Goal: Task Accomplishment & Management: Manage account settings

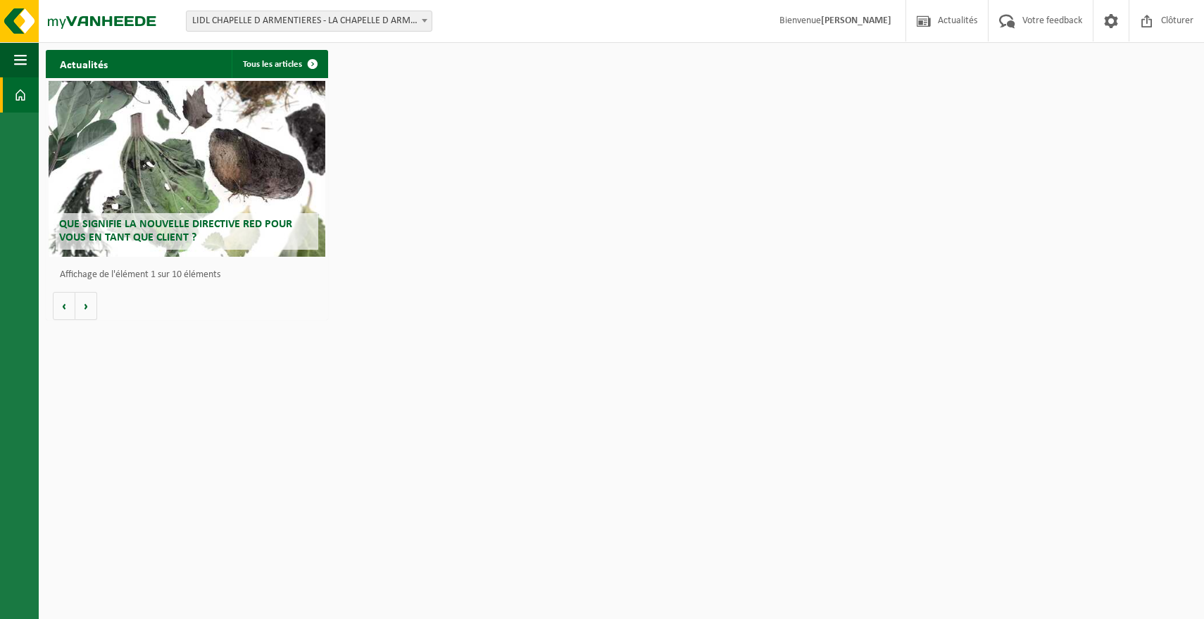
click at [427, 19] on b at bounding box center [425, 21] width 6 height 4
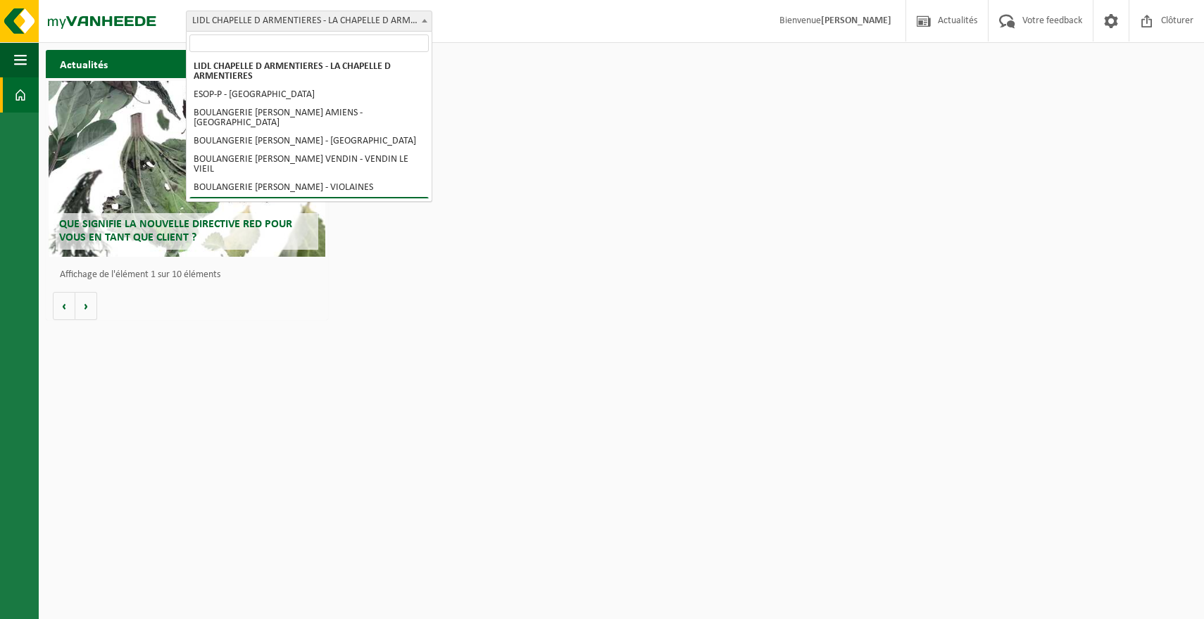
click at [632, 175] on div "Actualités Tous les articles Que signifie la nouvelle directive RED pour vous e…" at bounding box center [621, 185] width 1158 height 284
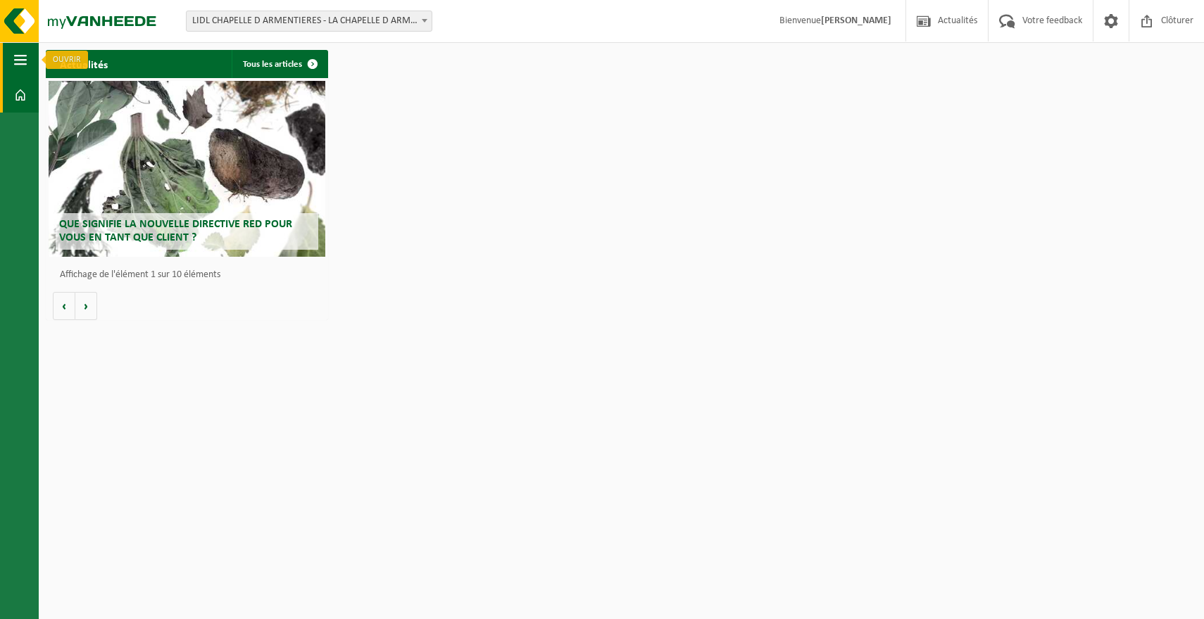
click at [18, 58] on span "button" at bounding box center [20, 59] width 13 height 35
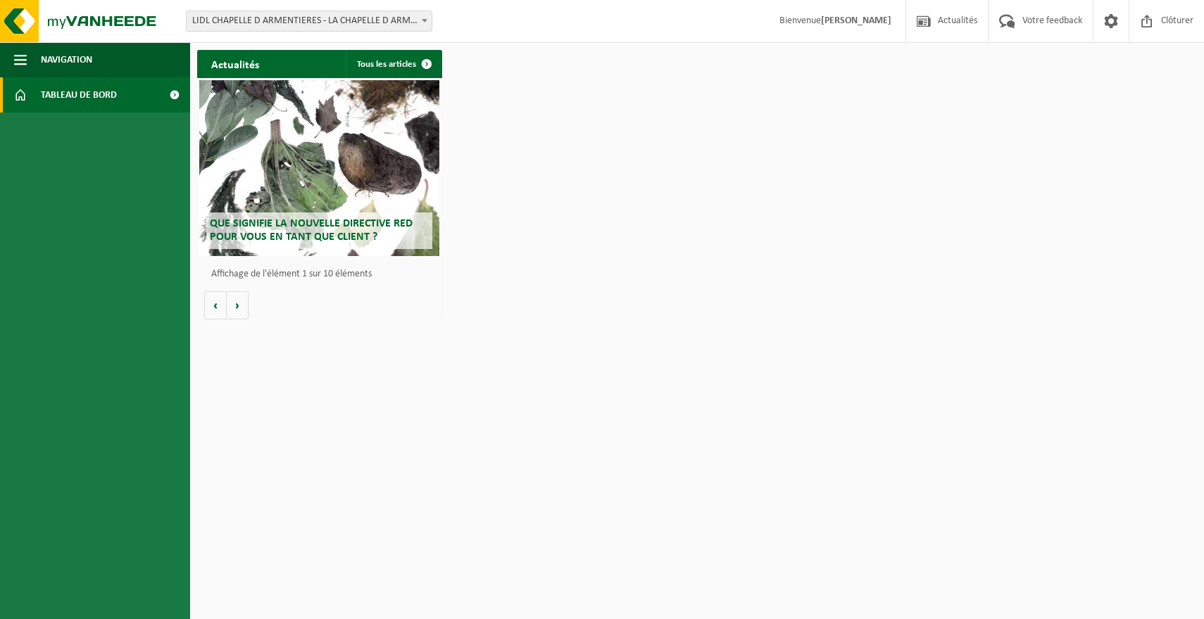
click at [99, 90] on span "Tableau de bord" at bounding box center [79, 94] width 76 height 35
click at [26, 61] on span "button" at bounding box center [20, 59] width 13 height 35
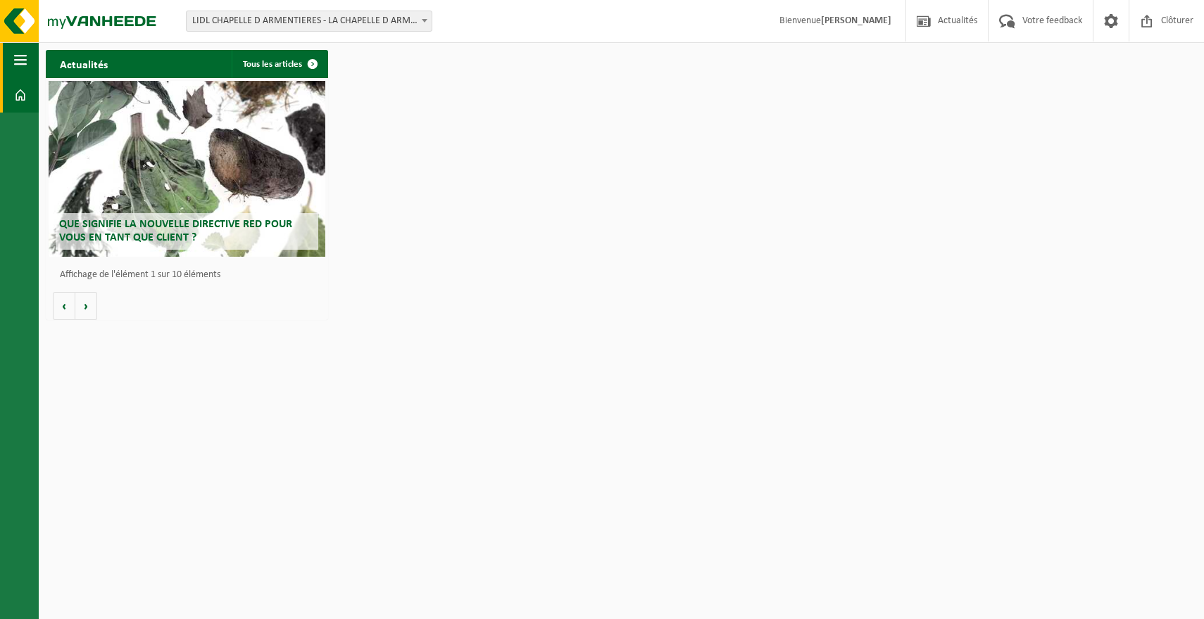
click at [26, 61] on span "button" at bounding box center [20, 59] width 13 height 35
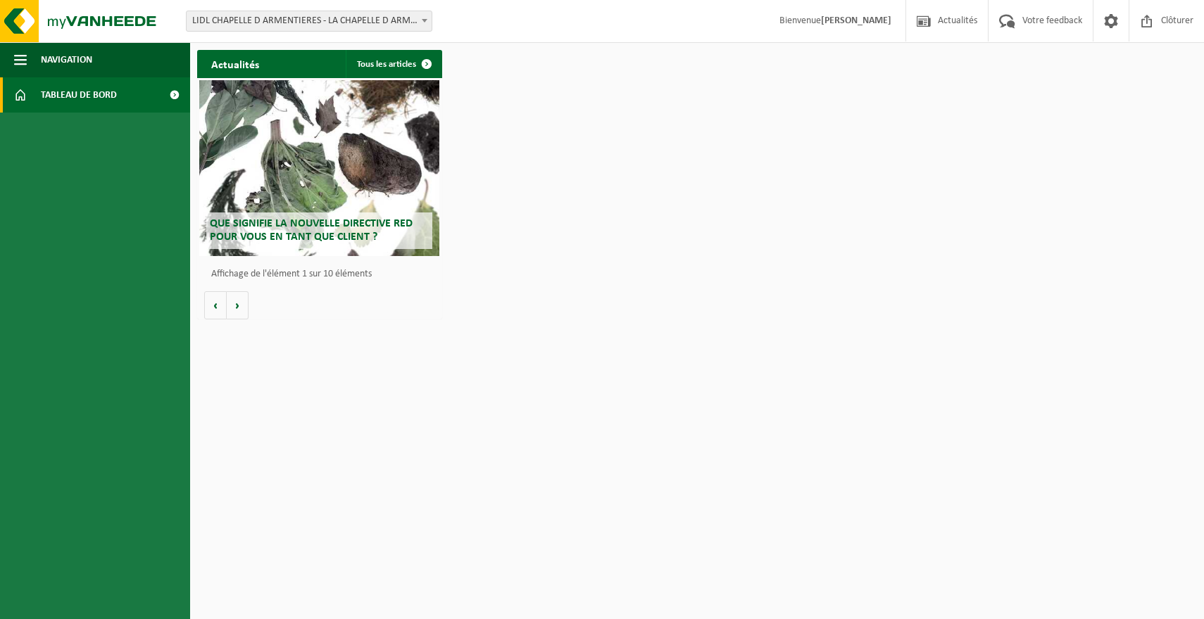
click at [261, 21] on span "LIDL CHAPELLE D ARMENTIERES - LA CHAPELLE D ARMENTIERES" at bounding box center [309, 21] width 245 height 20
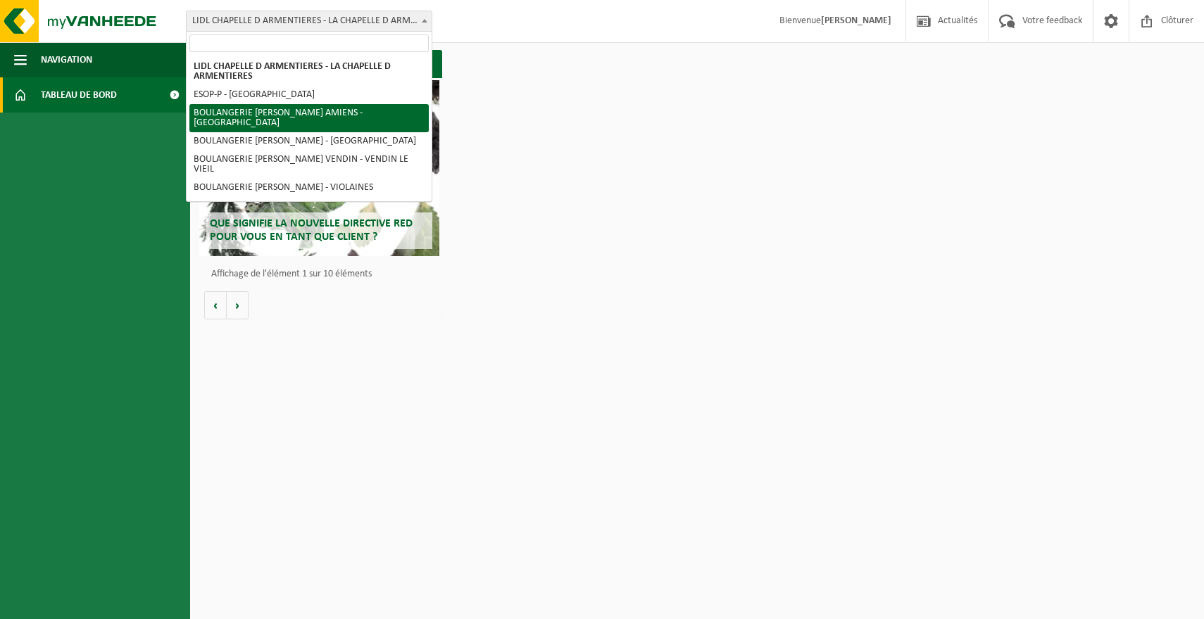
select select "85231"
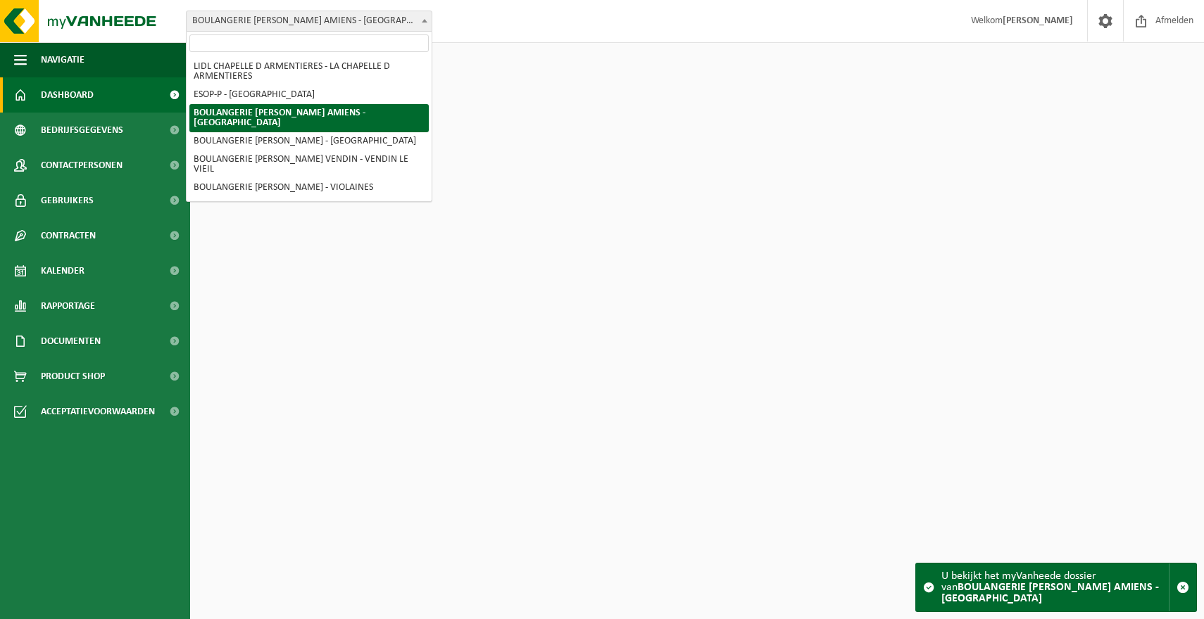
click at [313, 25] on span "BOULANGERIE [PERSON_NAME] AMIENS - [GEOGRAPHIC_DATA]" at bounding box center [309, 21] width 245 height 20
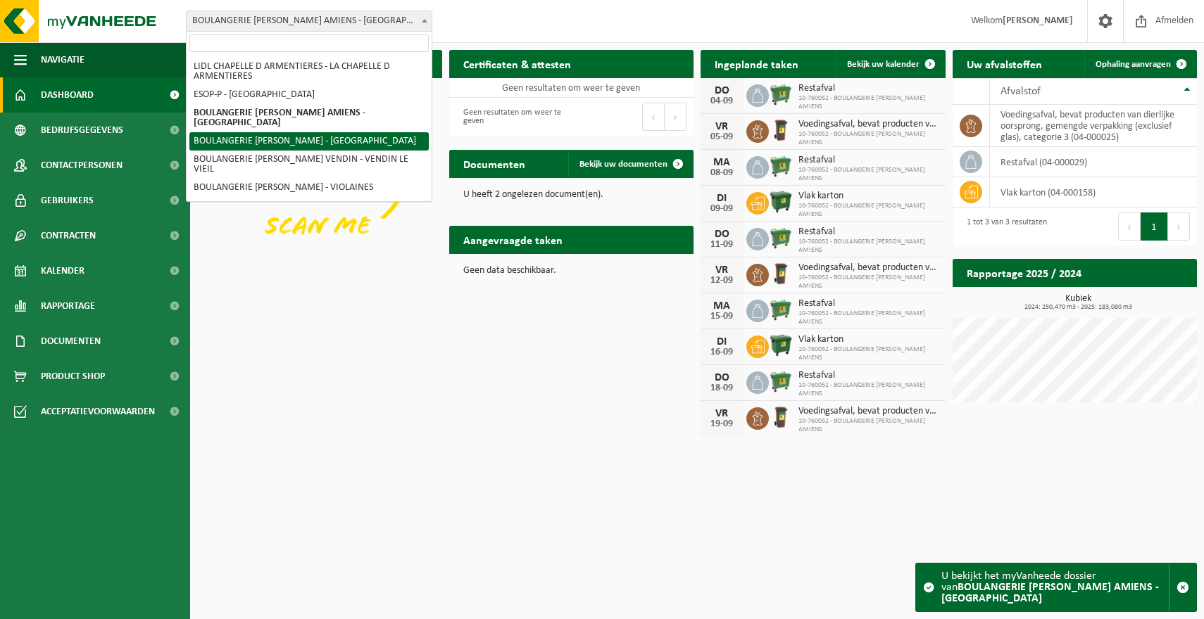
select select "85229"
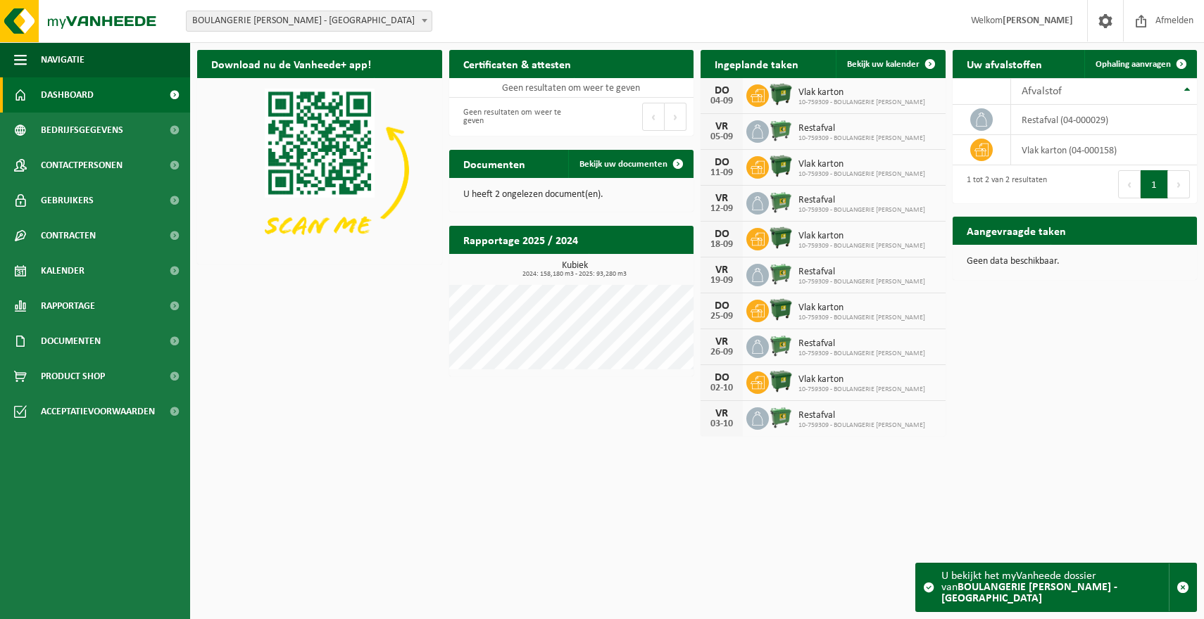
click at [1038, 14] on span "Welkom FREDERIC LACOSTE" at bounding box center [1022, 21] width 130 height 42
click at [1106, 15] on span at bounding box center [1105, 21] width 21 height 42
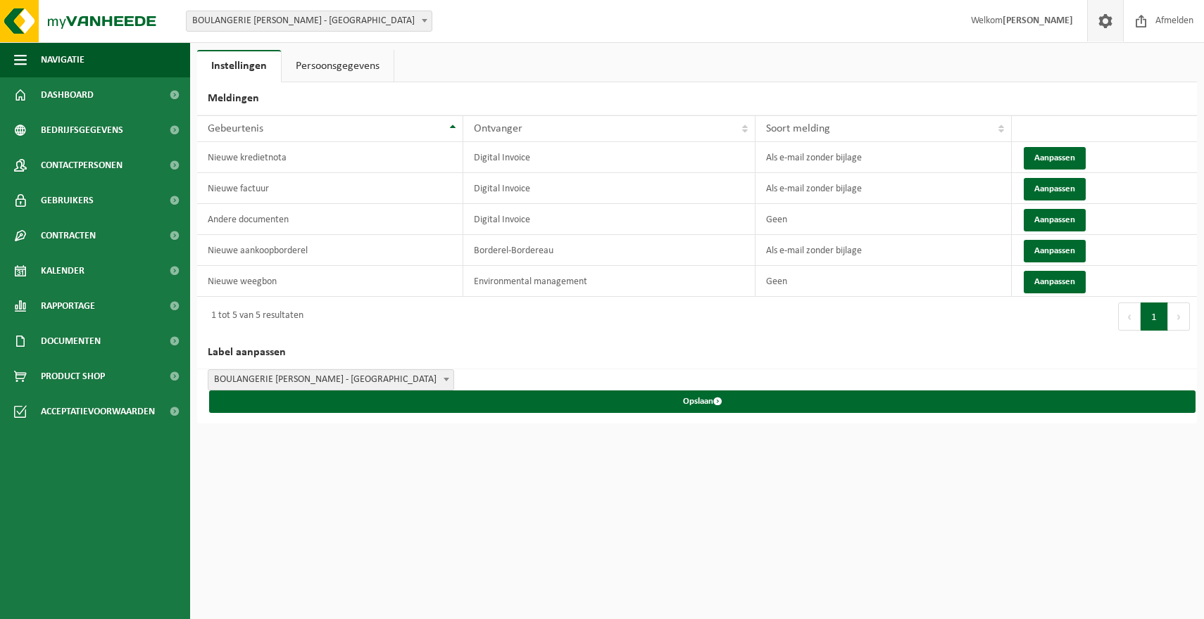
click at [352, 70] on link "Persoonsgegevens" at bounding box center [338, 66] width 112 height 32
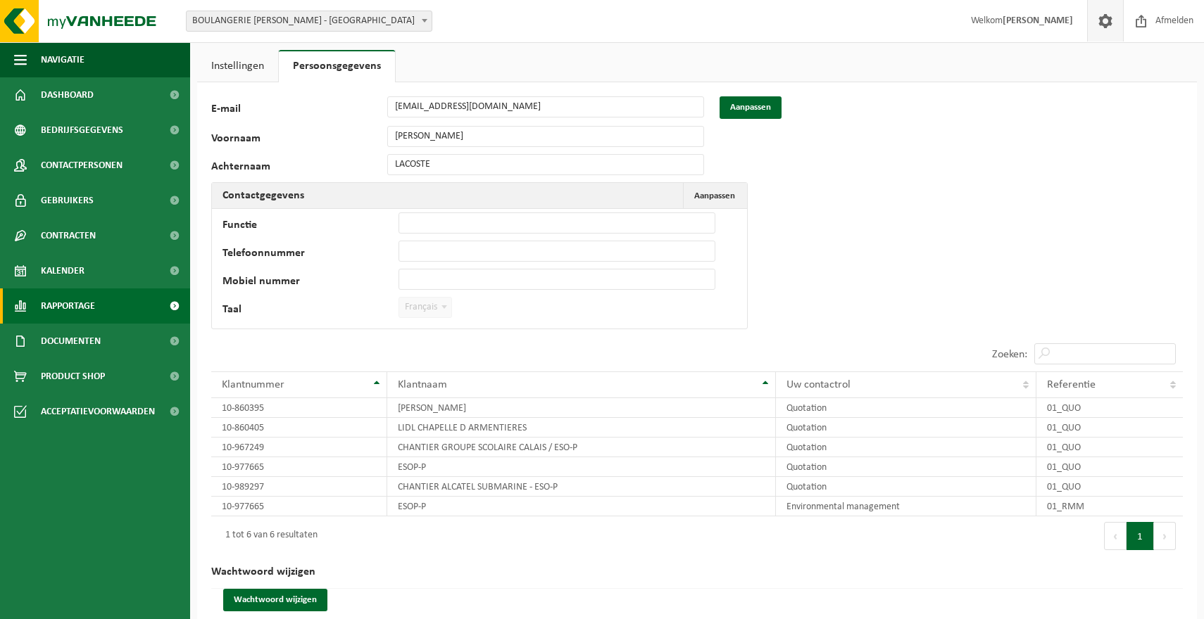
click at [94, 309] on span "Rapportage" at bounding box center [68, 306] width 54 height 35
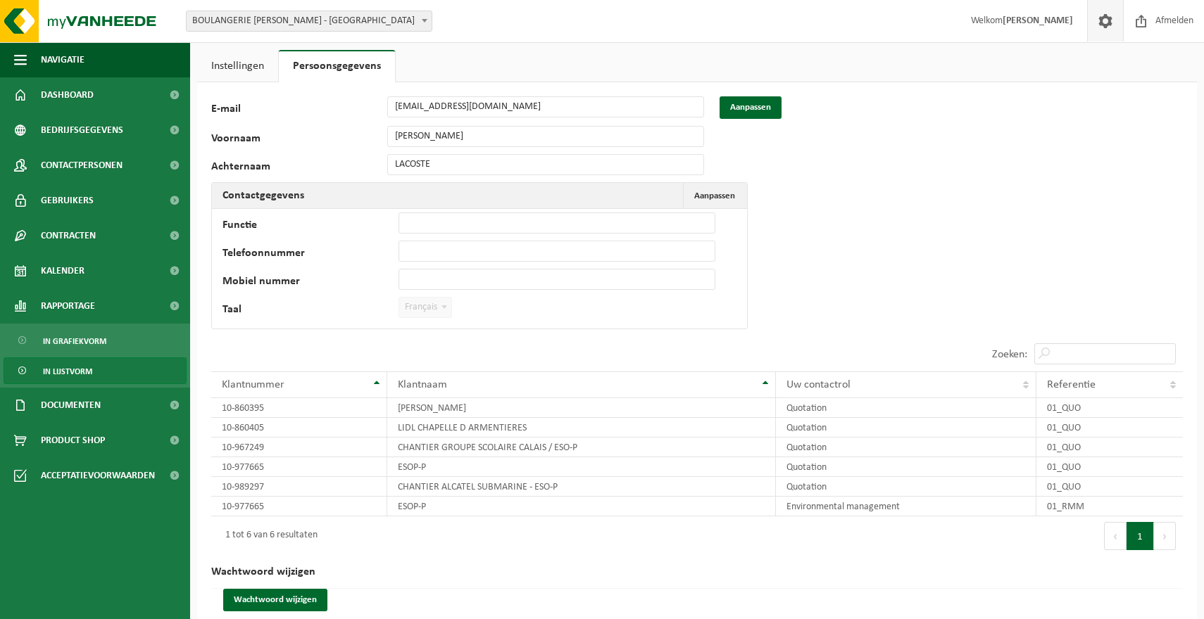
click at [76, 367] on span "In lijstvorm" at bounding box center [67, 371] width 49 height 27
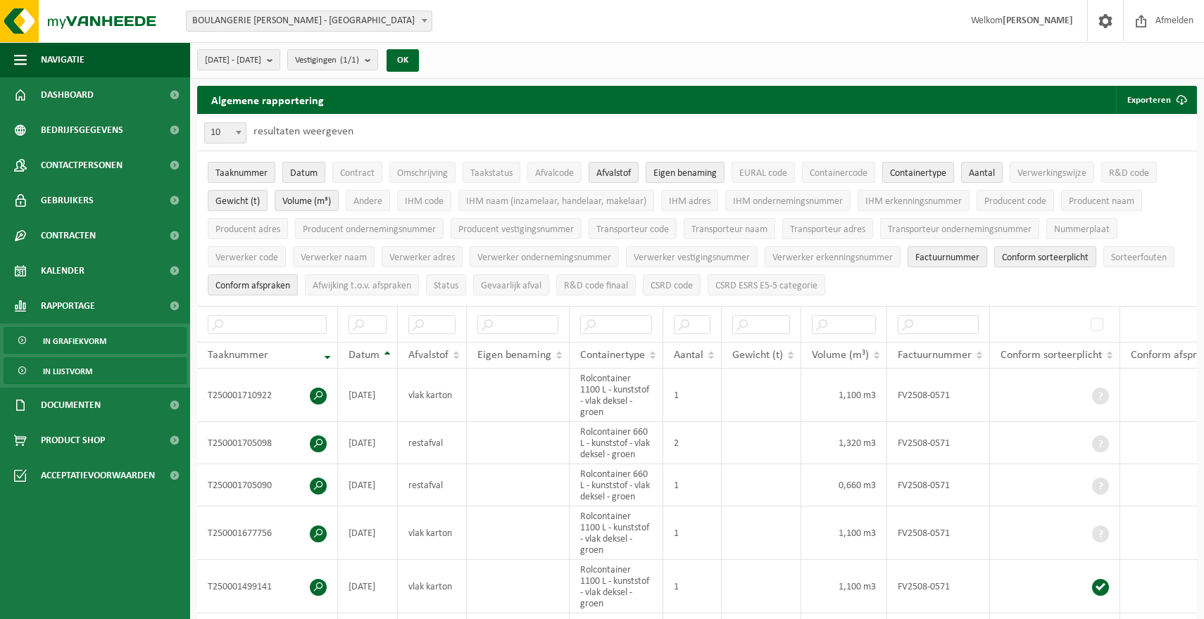
click at [77, 334] on span "In grafiekvorm" at bounding box center [74, 341] width 63 height 27
